Goal: Check status: Check status

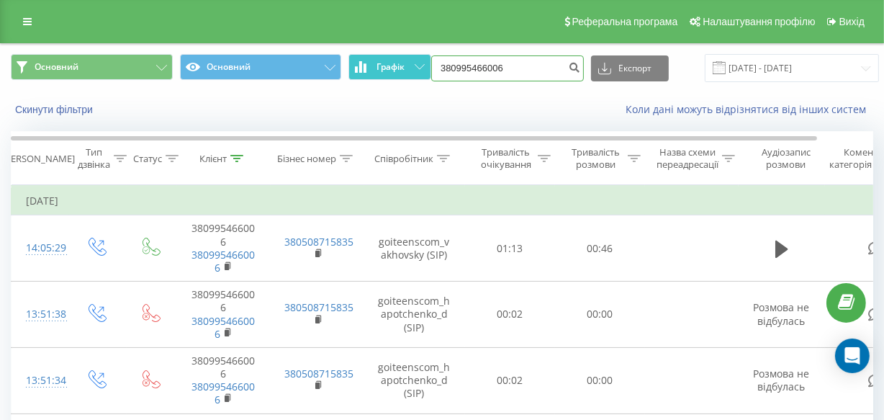
drag, startPoint x: 0, startPoint y: 0, endPoint x: 413, endPoint y: 68, distance: 418.9
click at [413, 68] on div "Основний Основний Графік 380995466006 Експорт .csv .xls .xlsx [DATE] - [DATE]" at bounding box center [442, 68] width 863 height 28
paste input "380632926501"
type input "380632926501"
click at [568, 70] on icon "submit" at bounding box center [574, 65] width 12 height 9
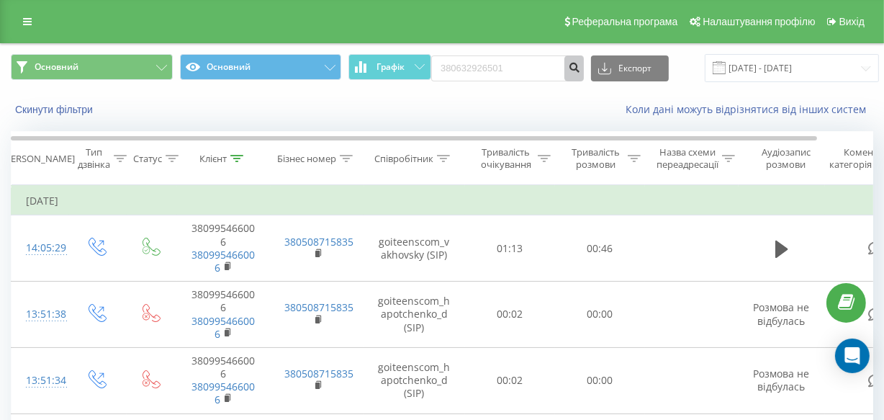
click at [568, 70] on icon "submit" at bounding box center [574, 65] width 12 height 9
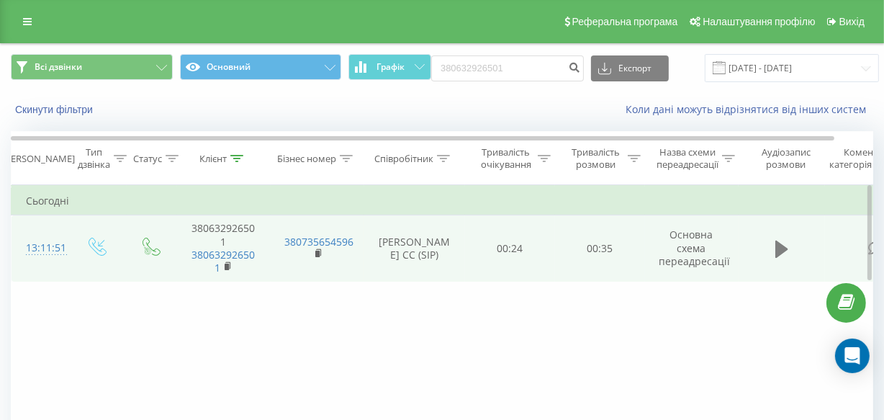
click at [776, 250] on icon at bounding box center [781, 248] width 13 height 17
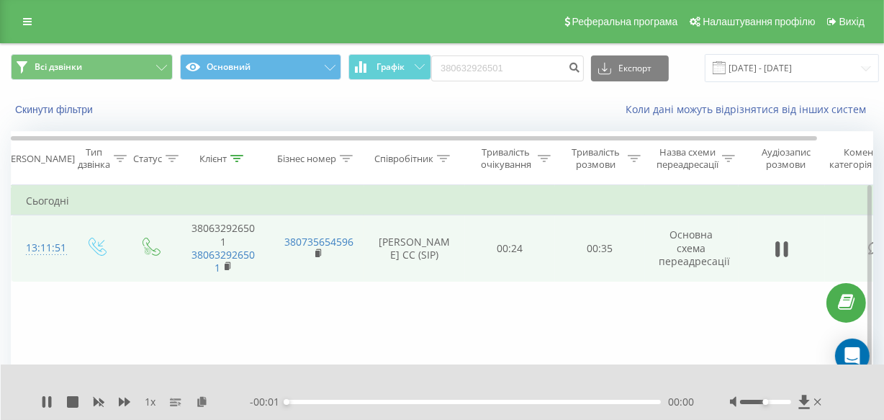
click at [366, 405] on div "- 00:01 00:00 00:00" at bounding box center [472, 402] width 444 height 14
click at [367, 401] on div "00:00" at bounding box center [474, 402] width 374 height 4
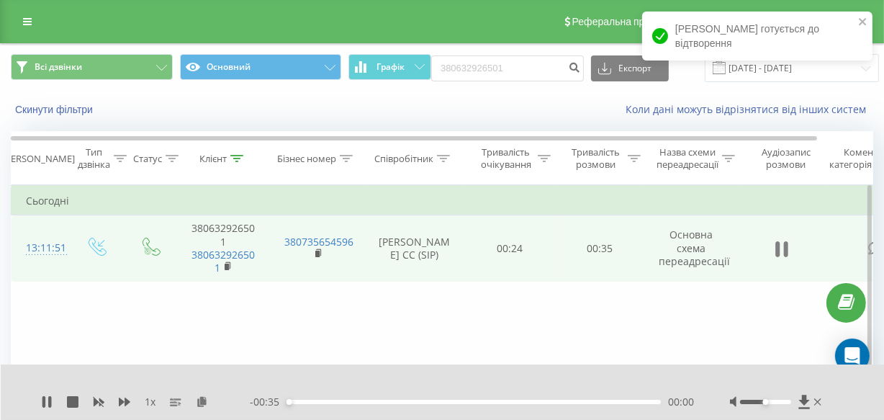
click at [776, 243] on icon at bounding box center [777, 249] width 4 height 16
click at [776, 243] on icon at bounding box center [781, 248] width 13 height 17
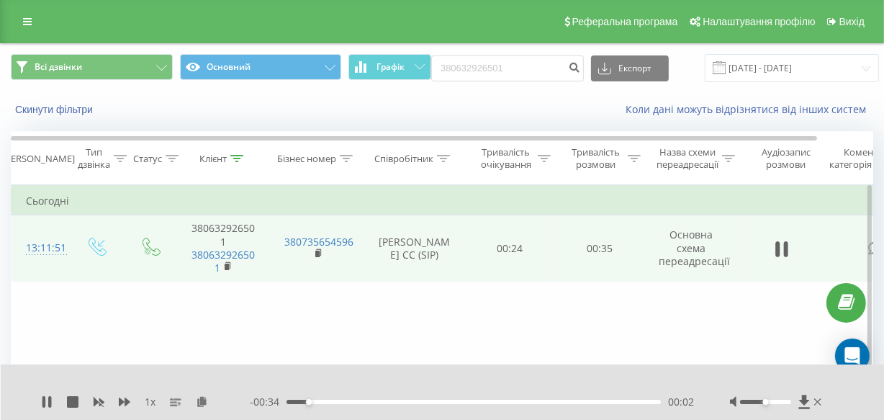
click at [379, 402] on div "00:02" at bounding box center [474, 402] width 374 height 4
click at [42, 405] on icon at bounding box center [47, 402] width 12 height 12
click at [40, 405] on div "1 x - 00:21 00:14 00:14" at bounding box center [443, 391] width 884 height 55
click at [43, 403] on icon at bounding box center [46, 402] width 9 height 12
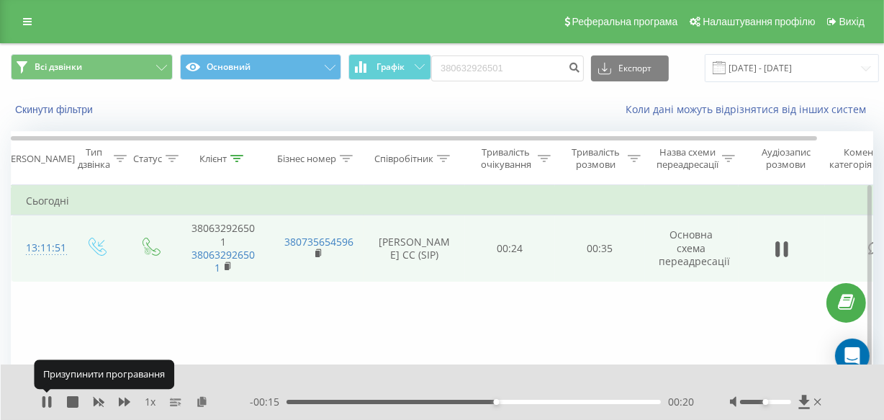
click at [43, 403] on icon at bounding box center [43, 402] width 3 height 12
